Goal: Task Accomplishment & Management: Complete application form

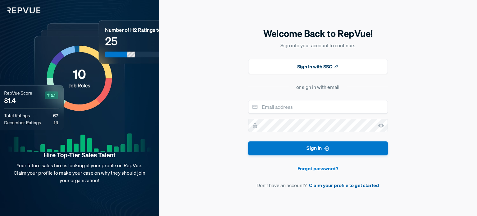
click at [321, 184] on link "Claim your profile to get started" at bounding box center [344, 184] width 70 height 7
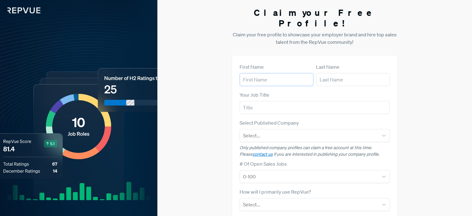
click at [266, 73] on input "text" at bounding box center [277, 79] width 74 height 13
type input "[PERSON_NAME]"
type input "BANSAL"
click at [280, 101] on input "text" at bounding box center [315, 107] width 150 height 13
type input "Account Executive"
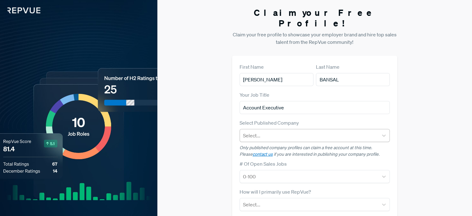
click at [281, 131] on div at bounding box center [309, 135] width 132 height 9
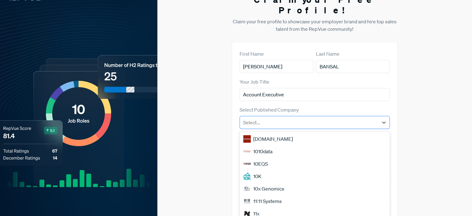
scroll to position [14, 0]
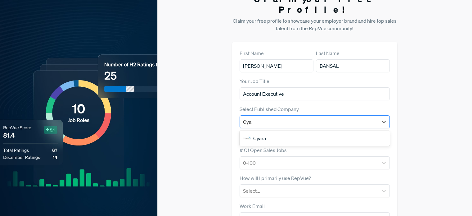
type input "Cyar"
click at [278, 132] on div "Cyara" at bounding box center [315, 138] width 150 height 12
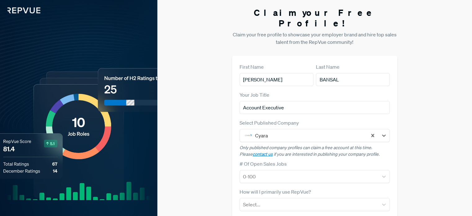
scroll to position [0, 0]
